Goal: Find contact information: Find contact information

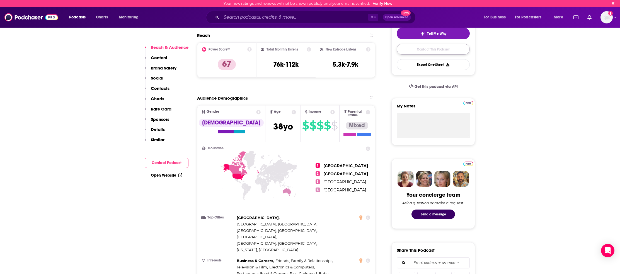
click at [417, 50] on link "Contact This Podcast" at bounding box center [433, 49] width 73 height 11
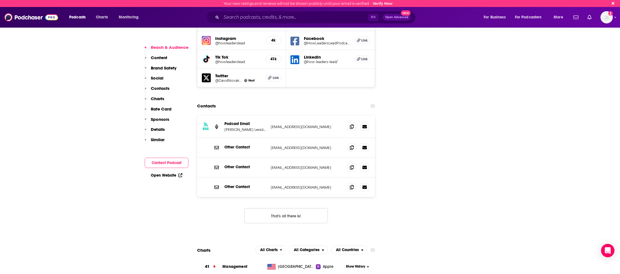
scroll to position [679, 0]
click at [351, 124] on icon at bounding box center [352, 126] width 4 height 4
click at [352, 185] on icon at bounding box center [352, 187] width 4 height 4
click at [259, 20] on input "Search podcasts, credits, & more..." at bounding box center [294, 17] width 147 height 9
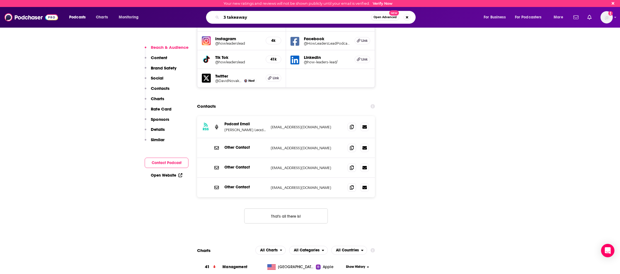
type input "3 takeaways"
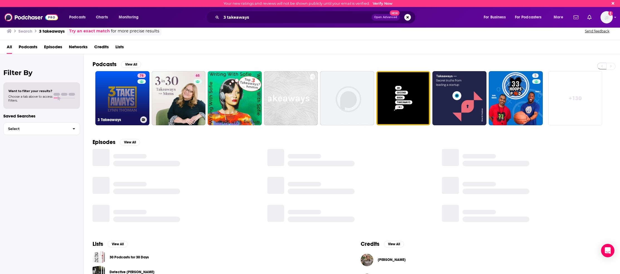
click at [124, 96] on link "78 3 Takeaways" at bounding box center [122, 98] width 54 height 54
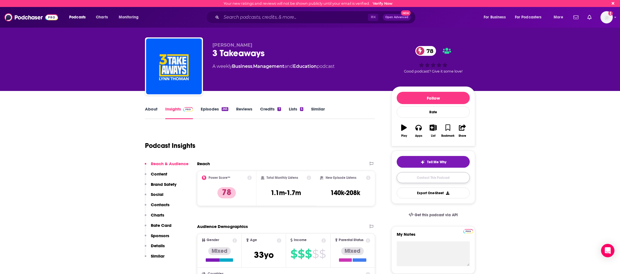
click at [423, 177] on link "Contact This Podcast" at bounding box center [433, 177] width 73 height 11
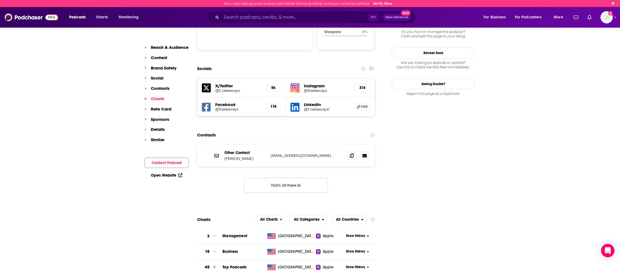
scroll to position [580, 0]
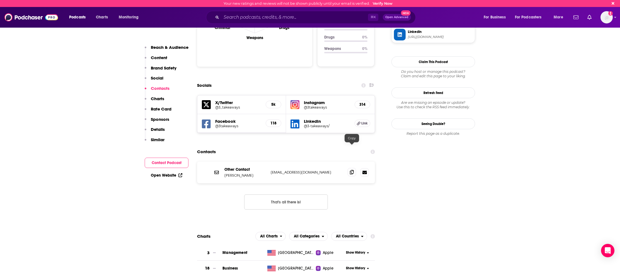
click at [353, 170] on icon at bounding box center [352, 172] width 4 height 4
click at [351, 170] on icon at bounding box center [352, 172] width 4 height 4
click at [245, 20] on input "Search podcasts, credits, & more..." at bounding box center [294, 17] width 147 height 9
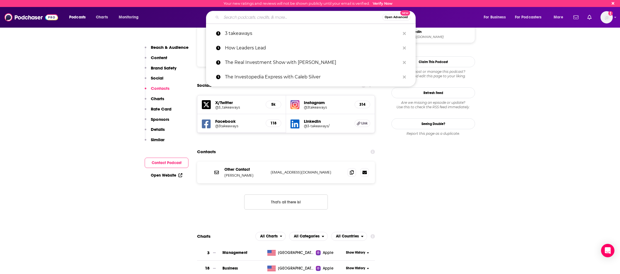
paste input "[PERSON_NAME]"
type input "[PERSON_NAME]"
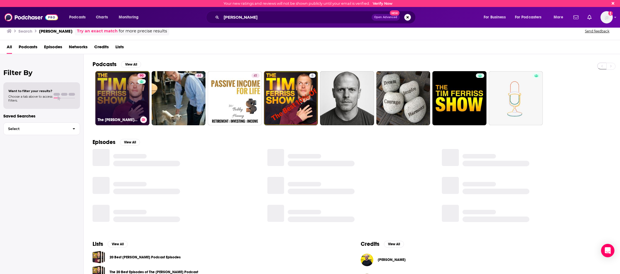
click at [126, 97] on link "90 The [PERSON_NAME] Show" at bounding box center [122, 98] width 54 height 54
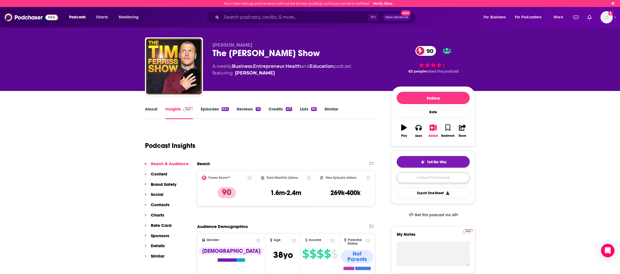
click at [433, 179] on link "Contact This Podcast" at bounding box center [433, 177] width 73 height 11
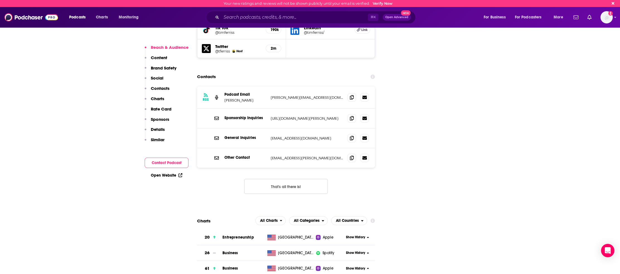
scroll to position [698, 0]
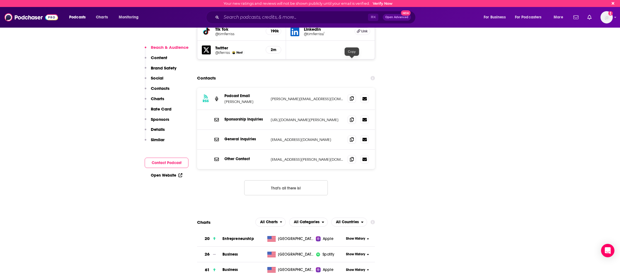
click at [352, 94] on span at bounding box center [352, 98] width 8 height 8
drag, startPoint x: 351, startPoint y: 102, endPoint x: 346, endPoint y: 101, distance: 4.6
click at [351, 137] on icon at bounding box center [352, 139] width 4 height 4
